Goal: Obtain resource: Obtain resource

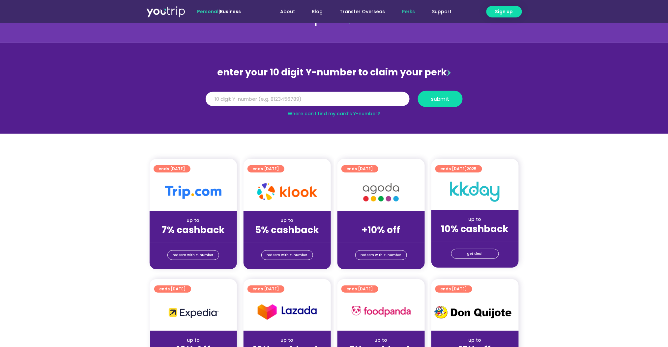
scroll to position [44, 0]
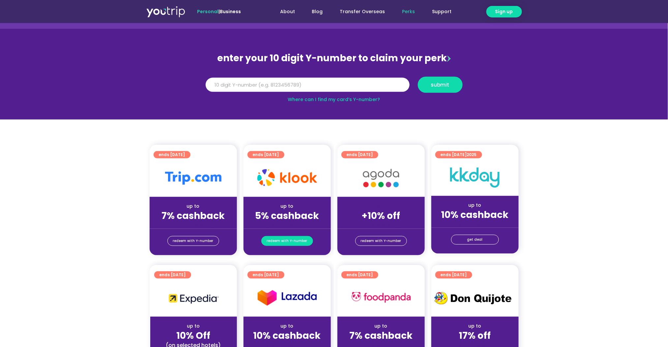
click at [297, 240] on span "redeem with Y-number" at bounding box center [287, 240] width 41 height 9
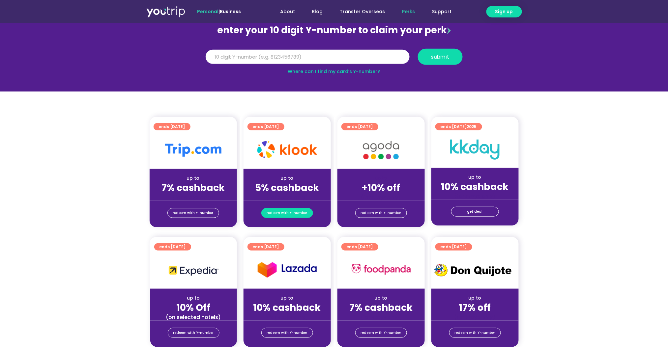
scroll to position [72, 0]
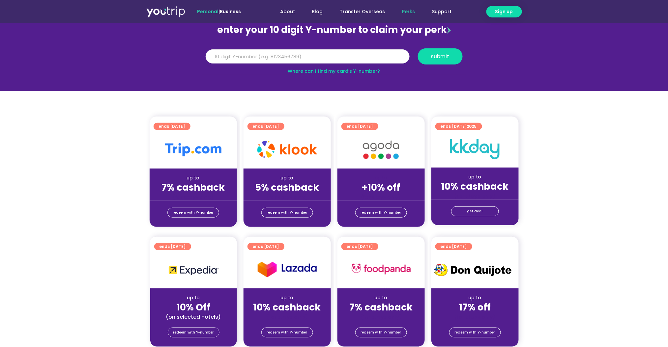
click at [312, 58] on input "Y Number" at bounding box center [307, 56] width 204 height 14
type input "8111614338"
click at [450, 63] on button "submit" at bounding box center [440, 56] width 45 height 16
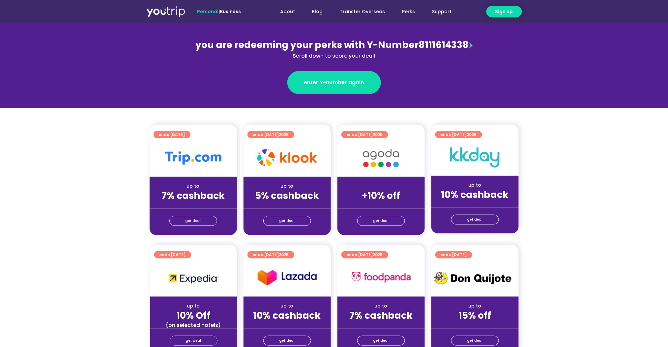
scroll to position [88, 0]
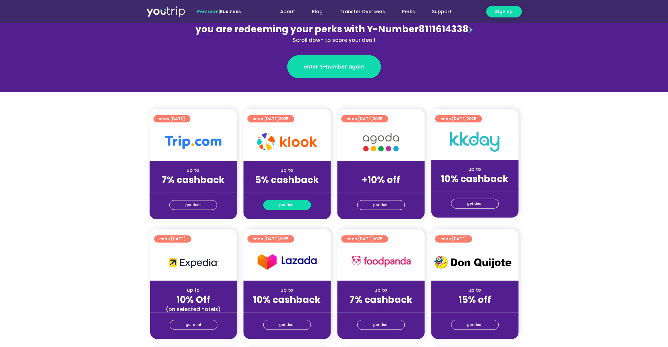
click at [288, 204] on span "get deal" at bounding box center [286, 205] width 15 height 9
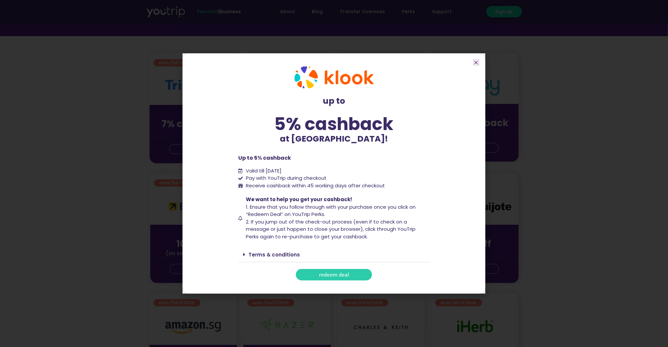
scroll to position [219, 0]
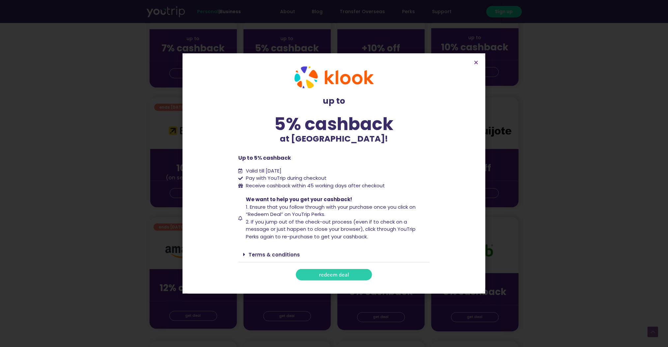
click at [267, 249] on div "Terms & conditions" at bounding box center [333, 254] width 191 height 15
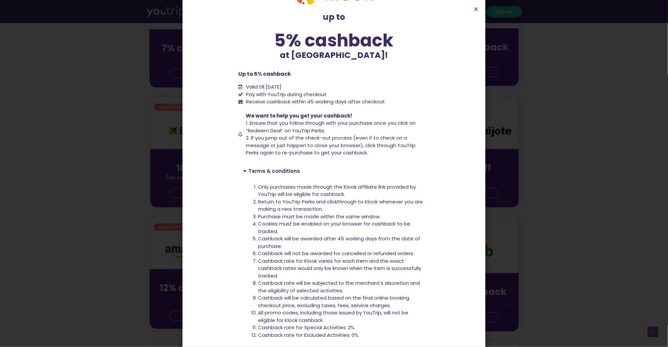
scroll to position [66, 0]
